Goal: Task Accomplishment & Management: Manage account settings

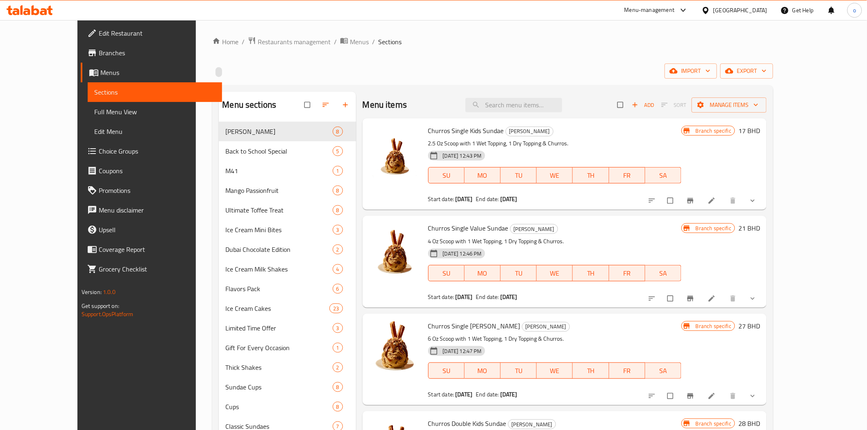
click at [759, 17] on div "[GEOGRAPHIC_DATA]" at bounding box center [734, 10] width 79 height 20
click at [756, 9] on div "[GEOGRAPHIC_DATA]" at bounding box center [741, 10] width 54 height 9
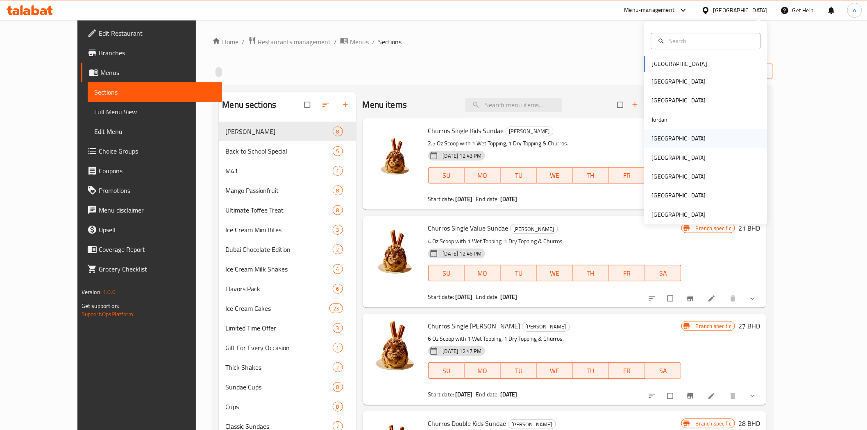
click at [683, 144] on div "[GEOGRAPHIC_DATA]" at bounding box center [706, 138] width 123 height 19
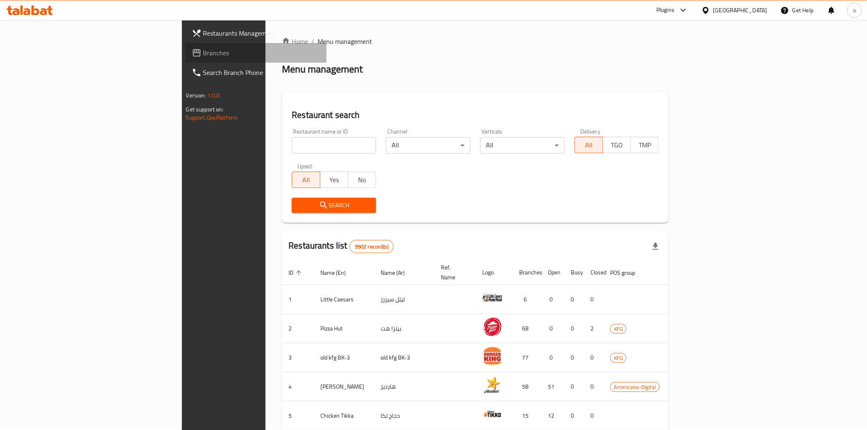
click at [185, 46] on link "Branches" at bounding box center [255, 53] width 141 height 20
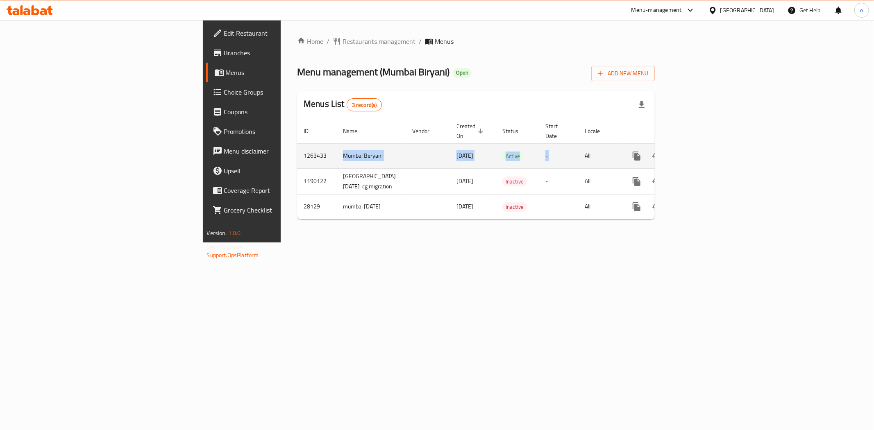
drag, startPoint x: 260, startPoint y: 162, endPoint x: 664, endPoint y: 149, distance: 404.3
click at [664, 149] on tr "1263433 Mumbai Beryani 29/10/2024 Active - All" at bounding box center [504, 155] width 415 height 25
click at [701, 151] on icon "enhanced table" at bounding box center [696, 156] width 10 height 10
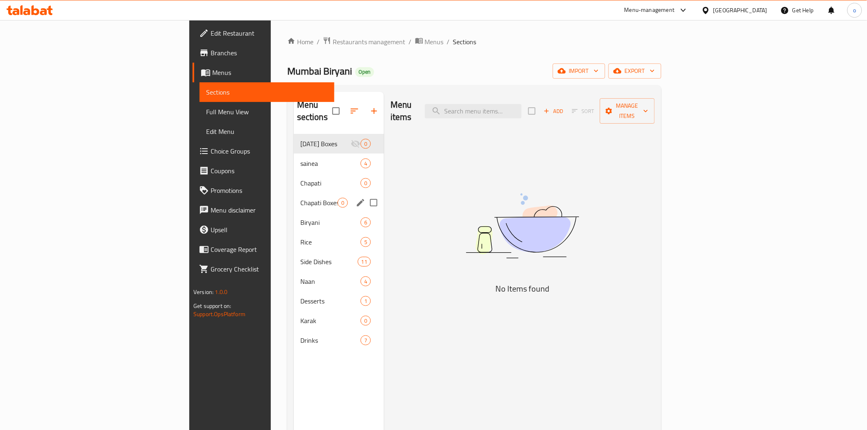
click at [300, 178] on span "Chapati" at bounding box center [330, 183] width 60 height 10
click at [300, 198] on span "Chapati Boxes" at bounding box center [318, 203] width 37 height 10
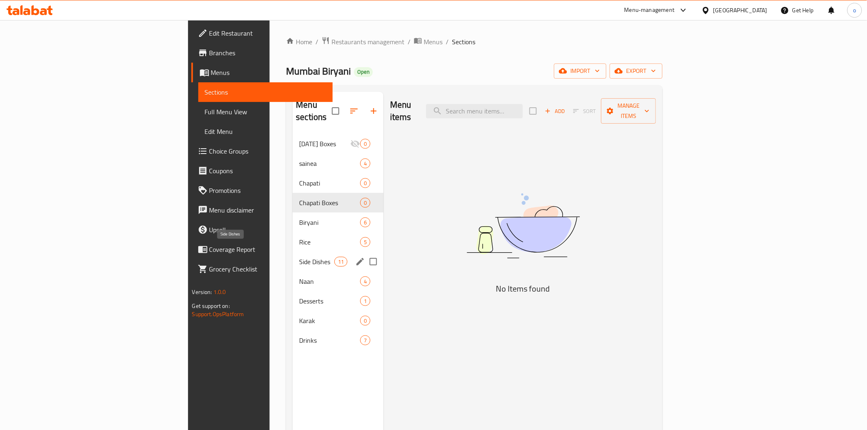
click at [299, 257] on span "Side Dishes" at bounding box center [316, 262] width 35 height 10
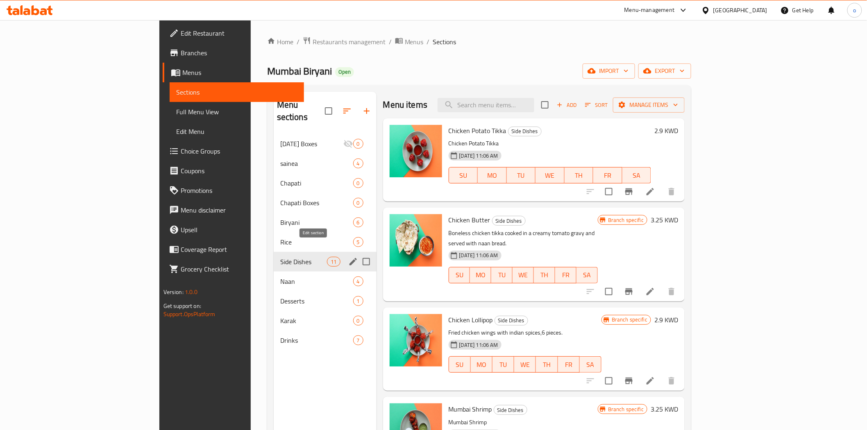
click at [350, 258] on icon "edit" at bounding box center [353, 261] width 7 height 7
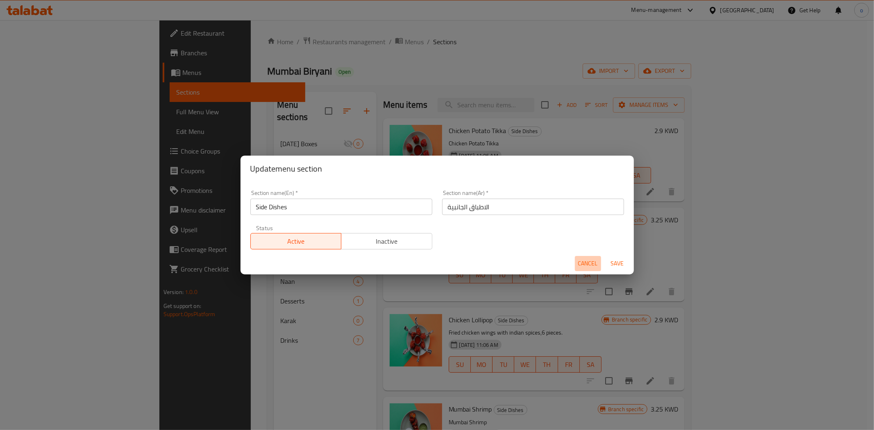
click at [588, 261] on span "Cancel" at bounding box center [588, 264] width 20 height 10
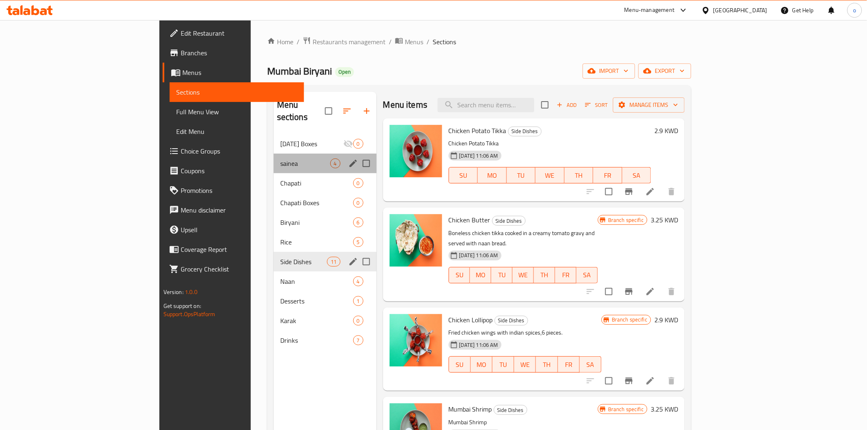
drag, startPoint x: 306, startPoint y: 150, endPoint x: 311, endPoint y: 152, distance: 5.2
click at [306, 154] on div "sainea 4" at bounding box center [325, 164] width 103 height 20
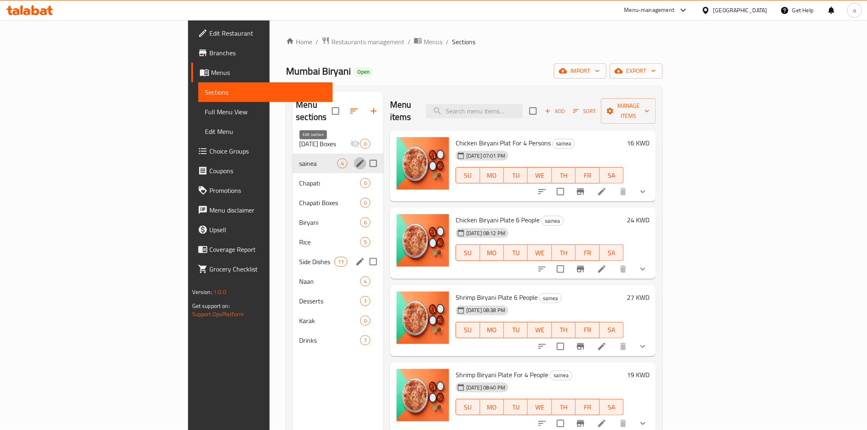
click at [357, 160] on icon "edit" at bounding box center [360, 163] width 7 height 7
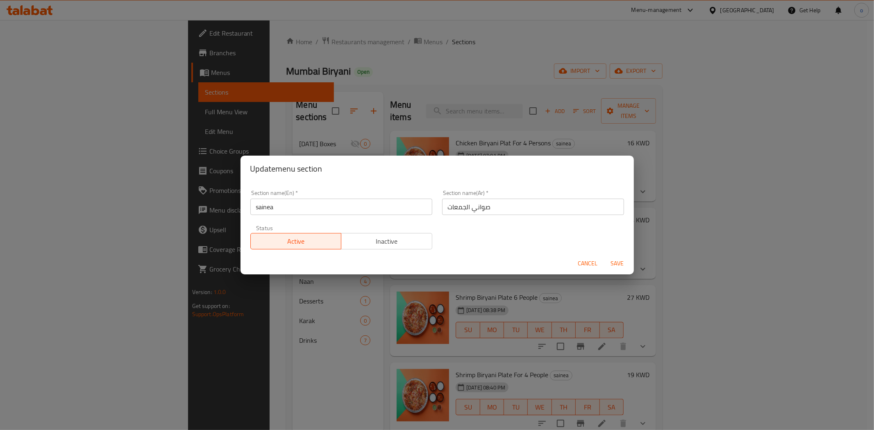
click at [466, 205] on input "صواني الجمعات" at bounding box center [533, 207] width 182 height 16
drag, startPoint x: 503, startPoint y: 207, endPoint x: 434, endPoint y: 206, distance: 68.5
click at [437, 206] on div "Section name(Ar)   * صواني الجمعات Section name(Ar) *" at bounding box center [533, 202] width 192 height 35
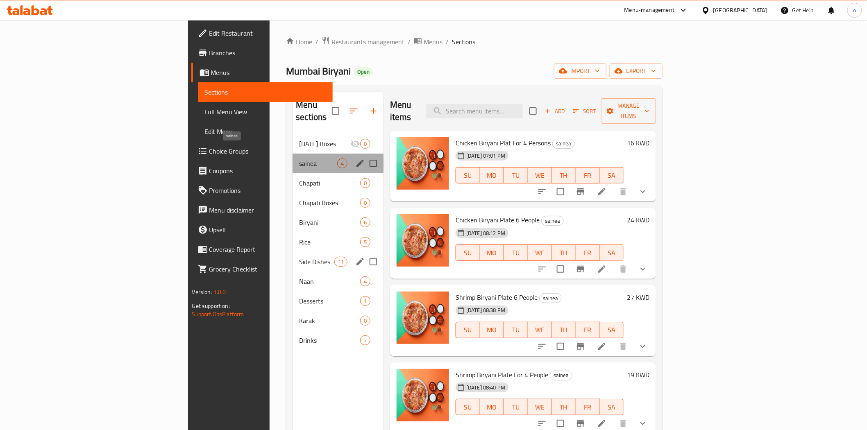
drag, startPoint x: 234, startPoint y: 152, endPoint x: 288, endPoint y: 159, distance: 54.1
click at [299, 159] on span "sainea" at bounding box center [318, 164] width 38 height 10
click at [365, 155] on input "Menu sections" at bounding box center [373, 163] width 17 height 17
checkbox input "true"
click at [355, 159] on icon "edit" at bounding box center [360, 164] width 10 height 10
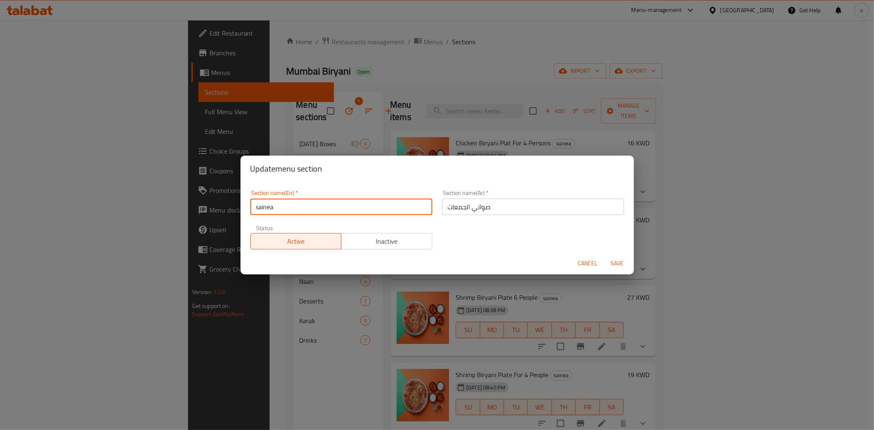
click at [297, 202] on input "sainea" at bounding box center [341, 207] width 182 height 16
type input "sainea"
click at [587, 259] on span "Cancel" at bounding box center [588, 264] width 20 height 10
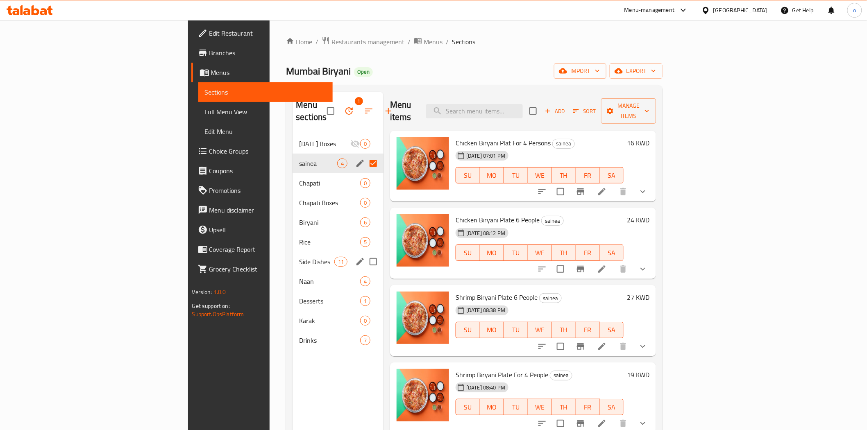
click at [614, 185] on li at bounding box center [602, 191] width 23 height 15
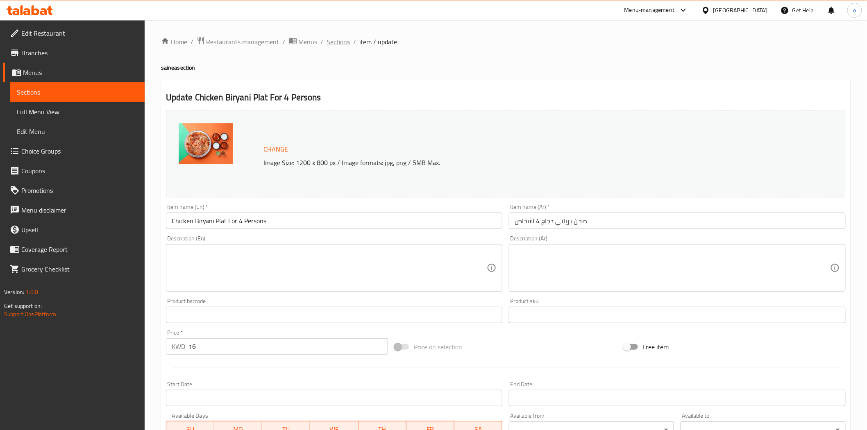
click at [345, 41] on span "Sections" at bounding box center [338, 42] width 23 height 10
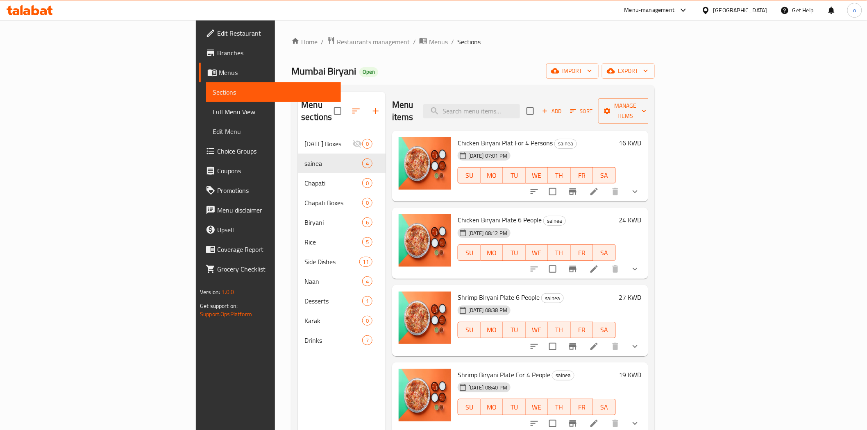
click at [298, 393] on div "Menu sections Ramadan Boxes 0 sainea 4 Chapati 0 Chapati Boxes 0 Biryani 6 Rice…" at bounding box center [342, 307] width 88 height 430
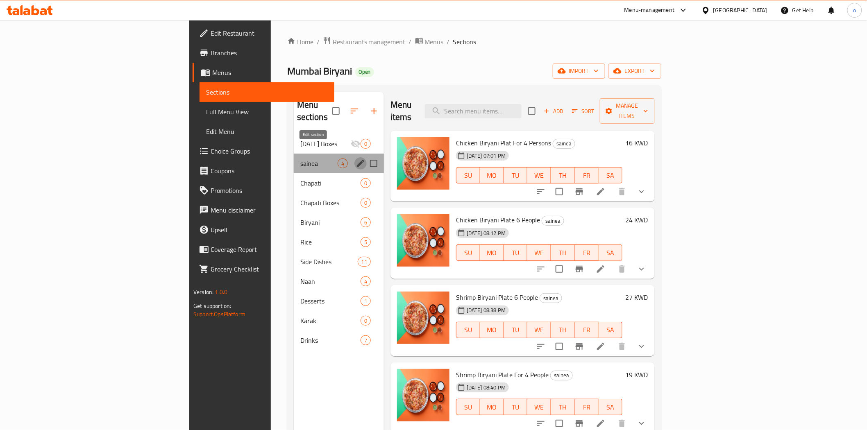
click at [356, 159] on icon "edit" at bounding box center [361, 164] width 10 height 10
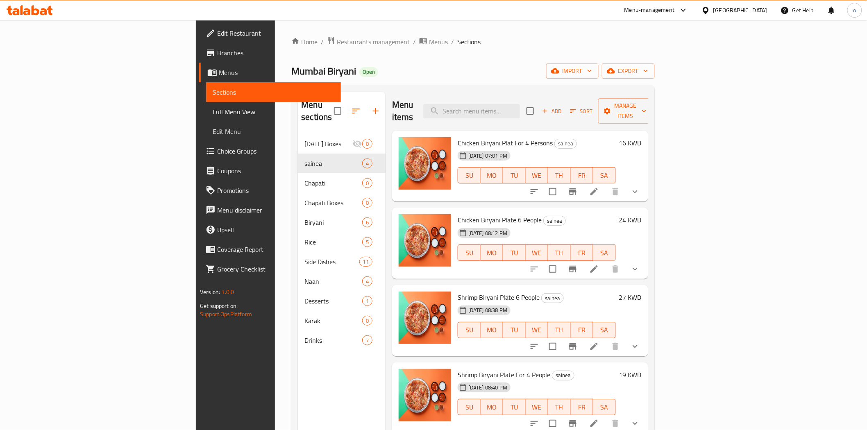
click at [298, 372] on div "Menu sections Ramadan Boxes 0 sainea 4 Chapati 0 Chapati Boxes 0 Biryani 6 Rice…" at bounding box center [342, 307] width 88 height 430
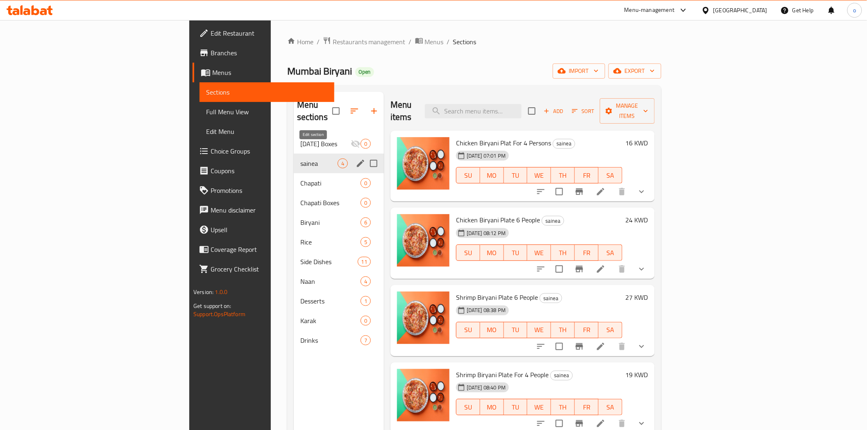
click at [356, 159] on icon "edit" at bounding box center [361, 164] width 10 height 10
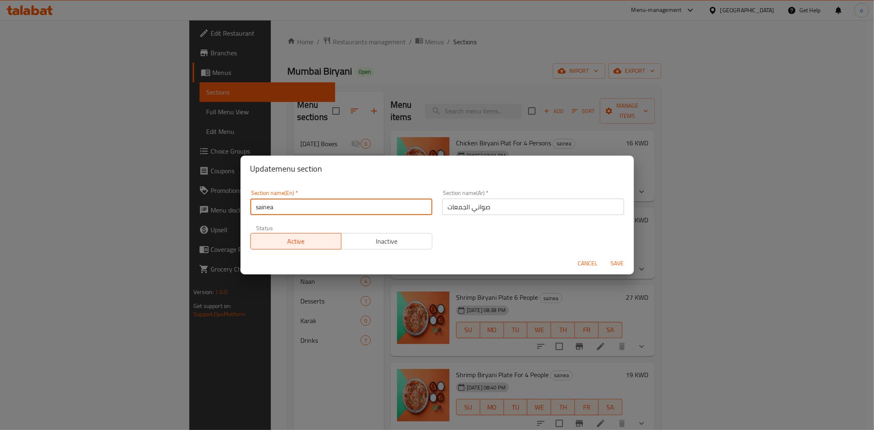
click at [303, 203] on input "sainea" at bounding box center [341, 207] width 182 height 16
type input "sainea fridays"
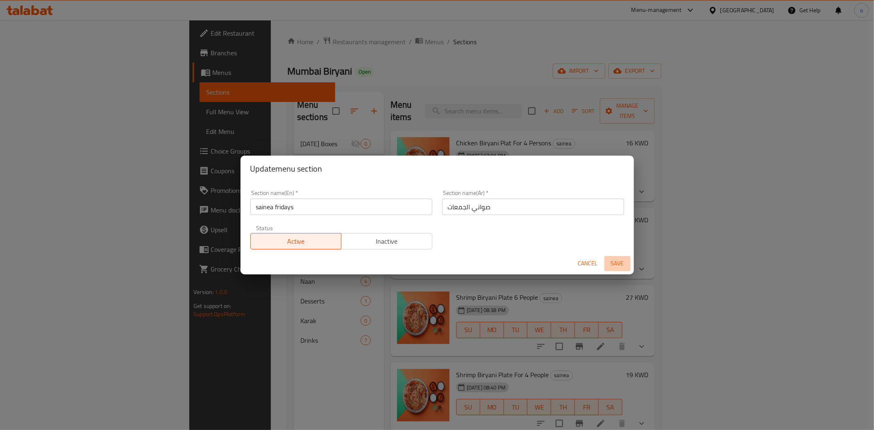
click at [621, 264] on span "Save" at bounding box center [618, 264] width 20 height 10
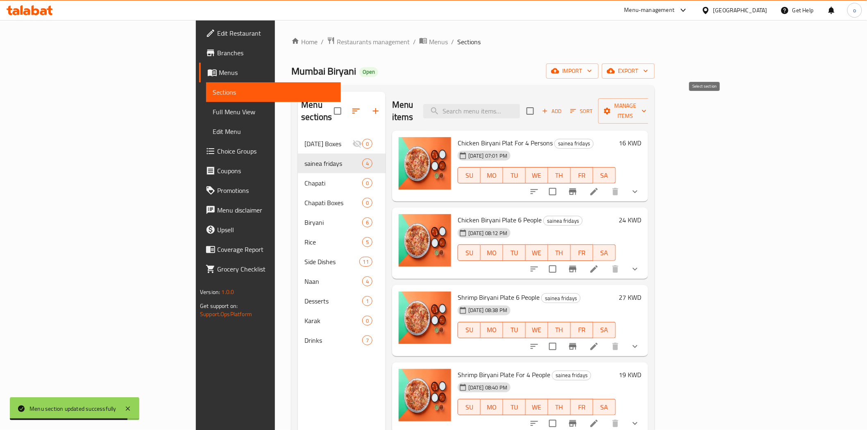
click at [539, 104] on input "checkbox" at bounding box center [530, 110] width 17 height 17
checkbox input "true"
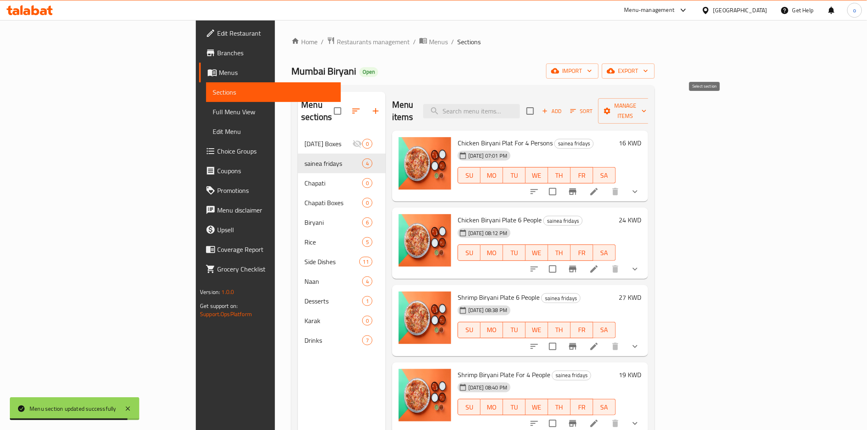
checkbox input "true"
click at [647, 105] on span "Manage items" at bounding box center [626, 111] width 42 height 20
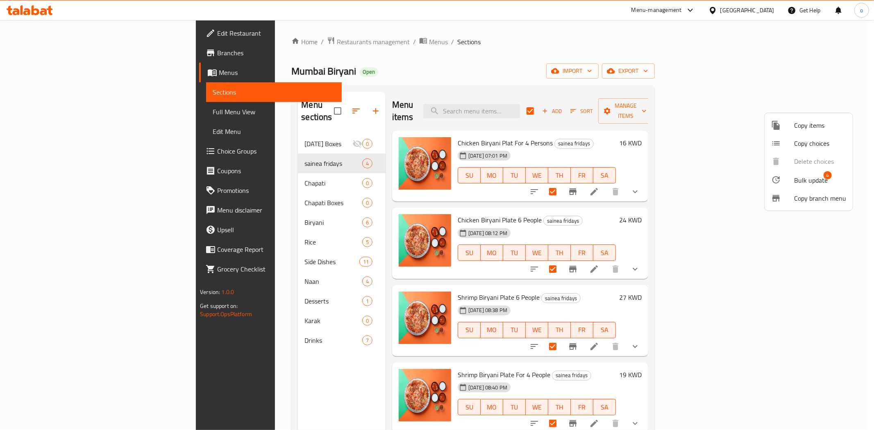
click at [805, 173] on li "Bulk update 4" at bounding box center [809, 179] width 88 height 19
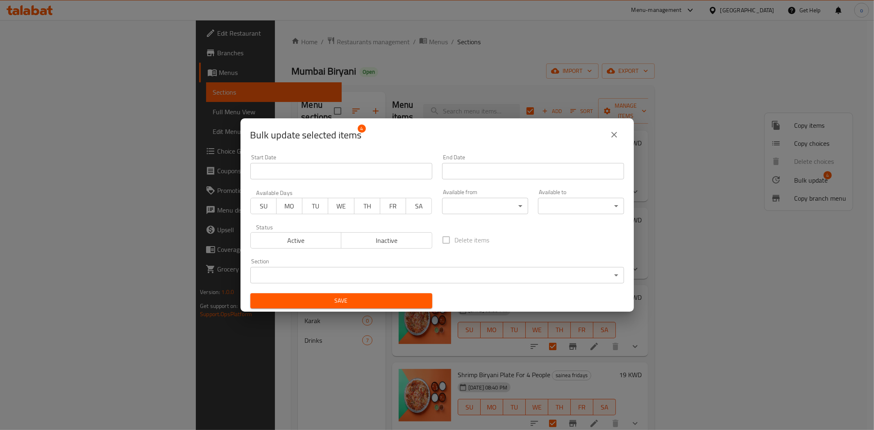
click at [396, 208] on span "FR" at bounding box center [393, 206] width 19 height 12
click at [388, 298] on span "Save" at bounding box center [341, 301] width 169 height 10
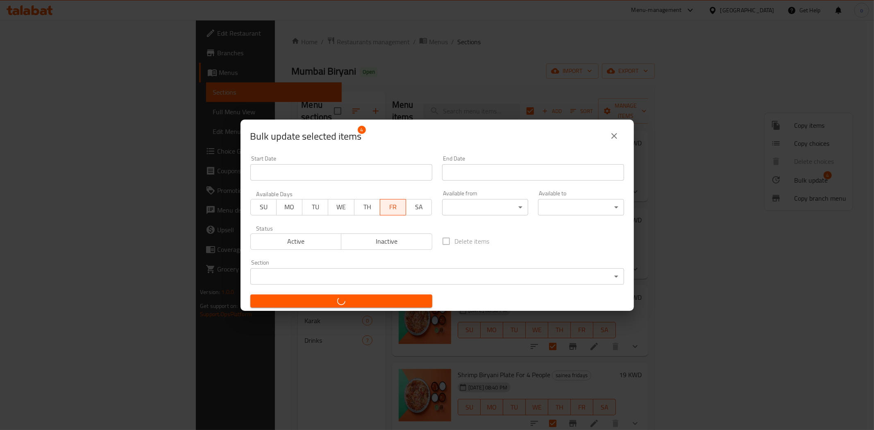
checkbox input "false"
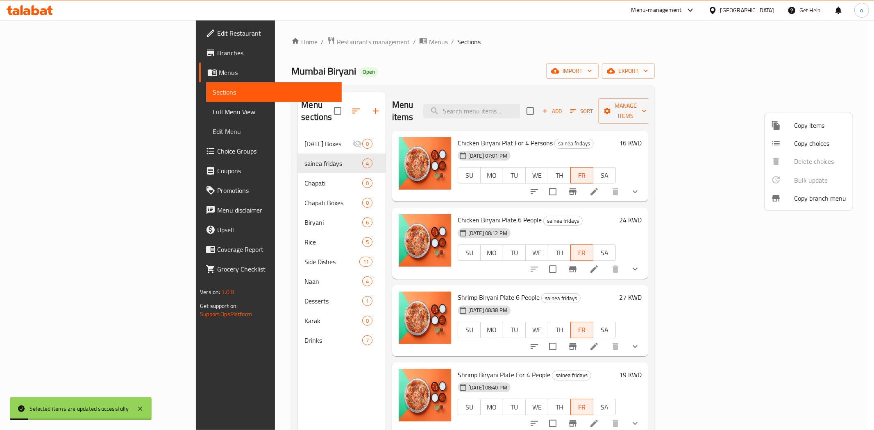
click at [637, 216] on div at bounding box center [437, 215] width 874 height 430
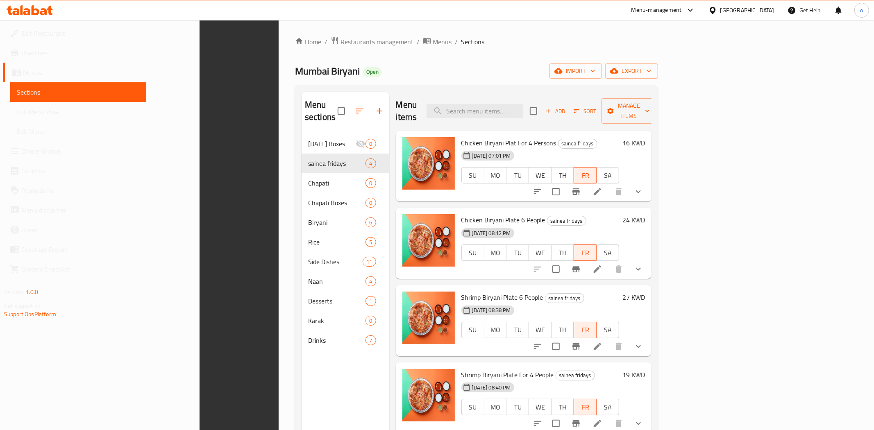
scroll to position [115, 0]
